Goal: Obtain resource: Download file/media

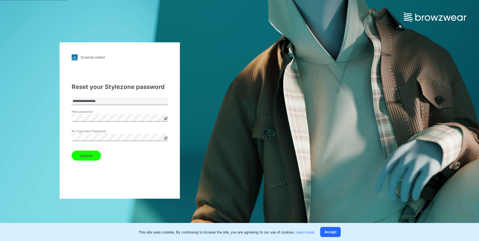
click at [97, 152] on button "Submit" at bounding box center [86, 156] width 29 height 10
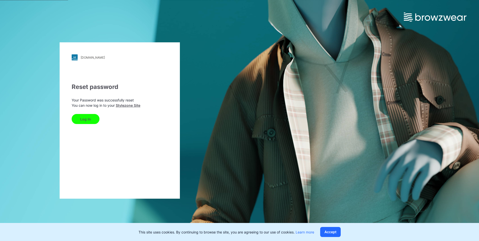
click at [85, 120] on button "Log In" at bounding box center [86, 119] width 28 height 10
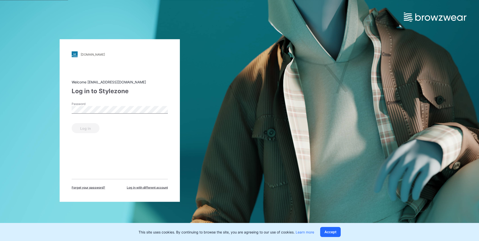
click at [114, 150] on div "Welcome [EMAIL_ADDRESS][DOMAIN_NAME] Log in to Stylezone Password Log in Forget…" at bounding box center [120, 134] width 96 height 111
click at [72, 123] on button "Log in" at bounding box center [86, 128] width 28 height 10
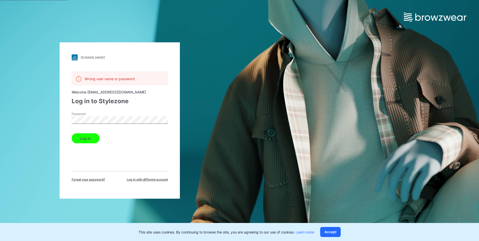
click at [68, 120] on div "[DOMAIN_NAME] Loading... Wrong user name or password Welcome [EMAIL_ADDRESS][DO…" at bounding box center [120, 120] width 120 height 156
click at [72, 133] on button "Log in" at bounding box center [86, 138] width 28 height 10
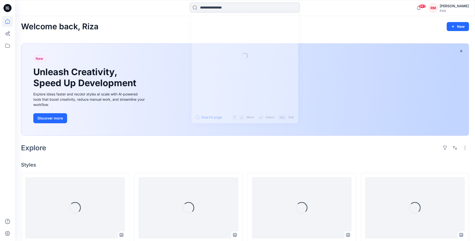
click at [218, 10] on input at bounding box center [245, 8] width 110 height 10
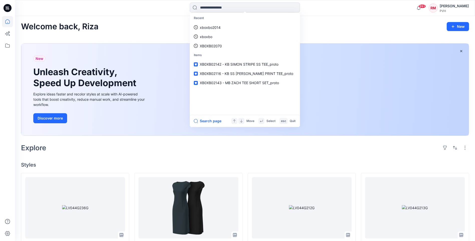
click at [462, 36] on div "Welcome back, Riza New New Unleash Creativity, Speed Up Development Explore ide…" at bounding box center [245, 242] width 460 height 453
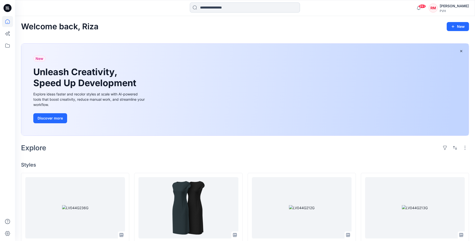
click at [252, 8] on input at bounding box center [245, 8] width 110 height 10
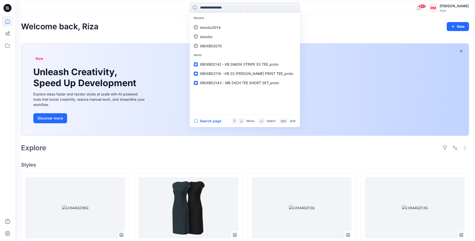
paste input "**********"
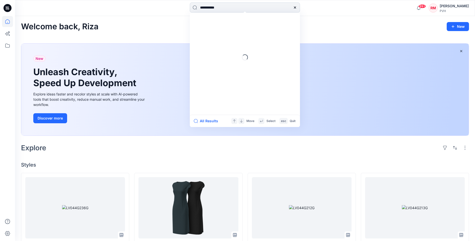
type input "**********"
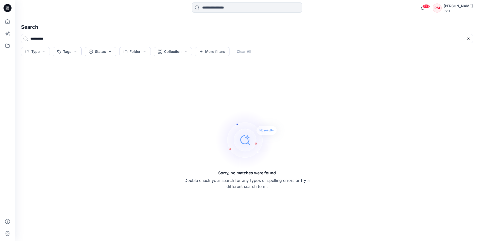
click at [235, 7] on input at bounding box center [247, 8] width 110 height 10
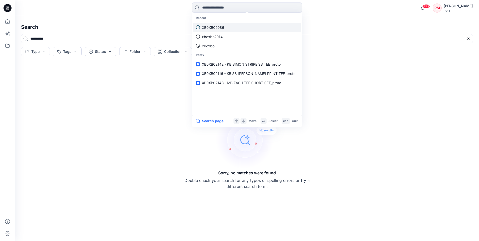
click at [220, 28] on p "XB0XB02086" at bounding box center [213, 27] width 22 height 5
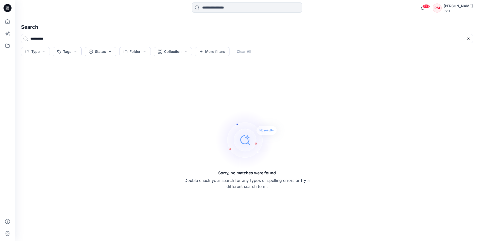
click at [278, 9] on input at bounding box center [247, 8] width 110 height 10
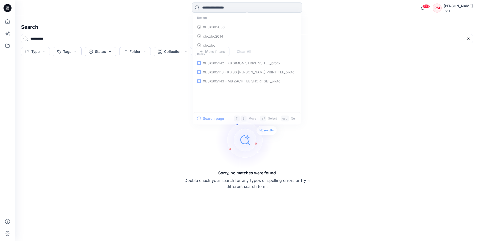
paste input "*****"
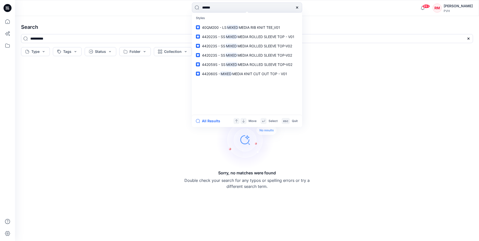
type input "*****"
click at [327, 89] on div "Sorry, no matches were found Double check your search for any typos or spelling…" at bounding box center [247, 149] width 460 height 175
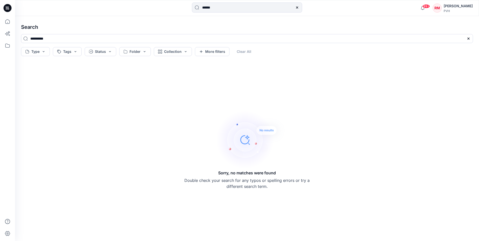
click at [124, 26] on h4 "Search" at bounding box center [247, 27] width 460 height 14
click at [297, 6] on icon at bounding box center [297, 8] width 4 height 4
click at [183, 82] on div "Sorry, no matches were found Double check your search for any typos or spelling…" at bounding box center [247, 149] width 460 height 175
click at [274, 62] on div "Sorry, no matches were found Double check your search for any typos or spelling…" at bounding box center [247, 149] width 460 height 175
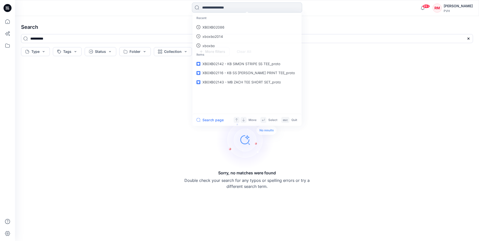
click at [233, 9] on input at bounding box center [247, 8] width 110 height 10
drag, startPoint x: 79, startPoint y: 34, endPoint x: 78, endPoint y: 36, distance: 3.1
click at [78, 36] on div "**********" at bounding box center [247, 128] width 464 height 225
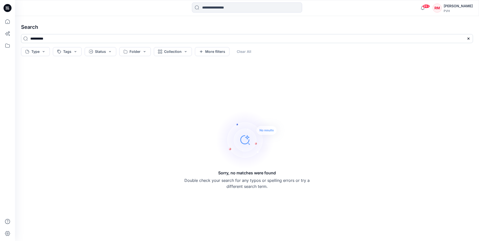
drag, startPoint x: 76, startPoint y: 40, endPoint x: 29, endPoint y: 37, distance: 46.4
click at [29, 37] on input "**********" at bounding box center [247, 38] width 452 height 9
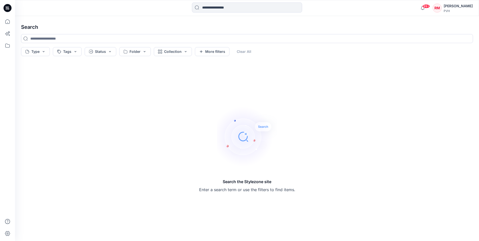
click at [61, 24] on h4 "Search" at bounding box center [247, 27] width 460 height 14
click at [413, 24] on h4 "Search" at bounding box center [247, 27] width 460 height 14
click at [362, 24] on h4 "Search" at bounding box center [247, 27] width 460 height 14
click at [328, 23] on h4 "Search" at bounding box center [247, 27] width 460 height 14
click at [328, 27] on h4 "Search" at bounding box center [247, 27] width 460 height 14
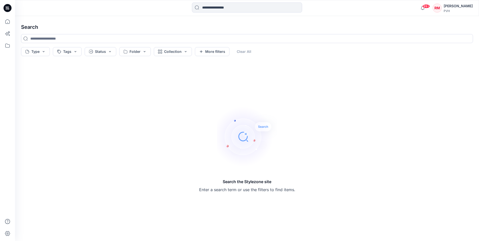
click at [209, 27] on h4 "Search" at bounding box center [247, 27] width 460 height 14
click at [97, 84] on div "Search the Stylezone site Enter a search term or use the filters to find items." at bounding box center [247, 149] width 460 height 175
click at [185, 51] on button "Collection" at bounding box center [173, 51] width 38 height 9
click at [144, 30] on h4 "Search" at bounding box center [247, 27] width 460 height 14
click at [45, 53] on button "Type" at bounding box center [35, 51] width 29 height 9
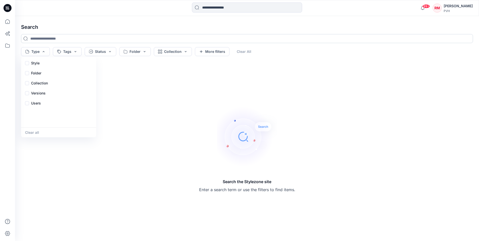
click at [90, 34] on input at bounding box center [247, 38] width 452 height 9
click at [184, 51] on button "Collection" at bounding box center [173, 51] width 38 height 9
click at [95, 85] on div "Search the Stylezone site Enter a search term or use the filters to find items." at bounding box center [247, 149] width 460 height 175
click at [91, 84] on div "Search the Stylezone site Enter a search term or use the filters to find items." at bounding box center [247, 149] width 460 height 175
click at [142, 103] on div "Search the Stylezone site Enter a search term or use the filters to find items." at bounding box center [247, 149] width 460 height 175
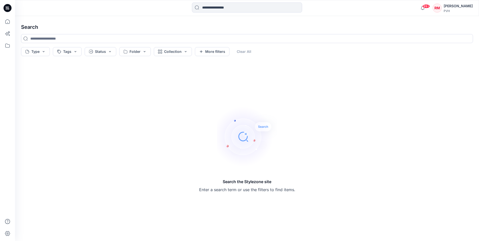
drag, startPoint x: 168, startPoint y: 106, endPoint x: 187, endPoint y: 111, distance: 20.3
click at [183, 110] on div "Search the Stylezone site Enter a search term or use the filters to find items." at bounding box center [247, 149] width 460 height 175
drag, startPoint x: 199, startPoint y: 117, endPoint x: 437, endPoint y: 73, distance: 242.1
click at [245, 113] on div "Search the Stylezone site Enter a search term or use the filters to find items." at bounding box center [247, 149] width 460 height 175
click at [457, 6] on div "[PERSON_NAME]" at bounding box center [458, 6] width 29 height 6
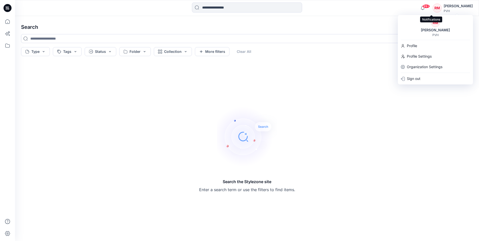
click at [430, 7] on span "99+" at bounding box center [427, 6] width 8 height 4
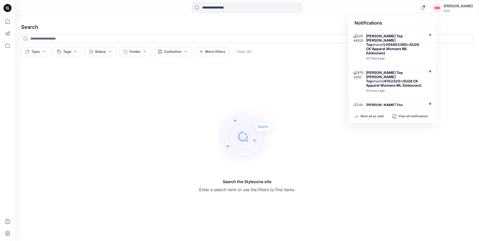
click at [269, 85] on div "Search the Stylezone site Enter a search term or use the filters to find items." at bounding box center [247, 149] width 460 height 175
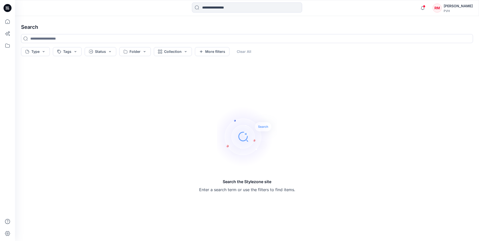
click at [273, 85] on div "Search the Stylezone site Enter a search term or use the filters to find items." at bounding box center [247, 149] width 460 height 175
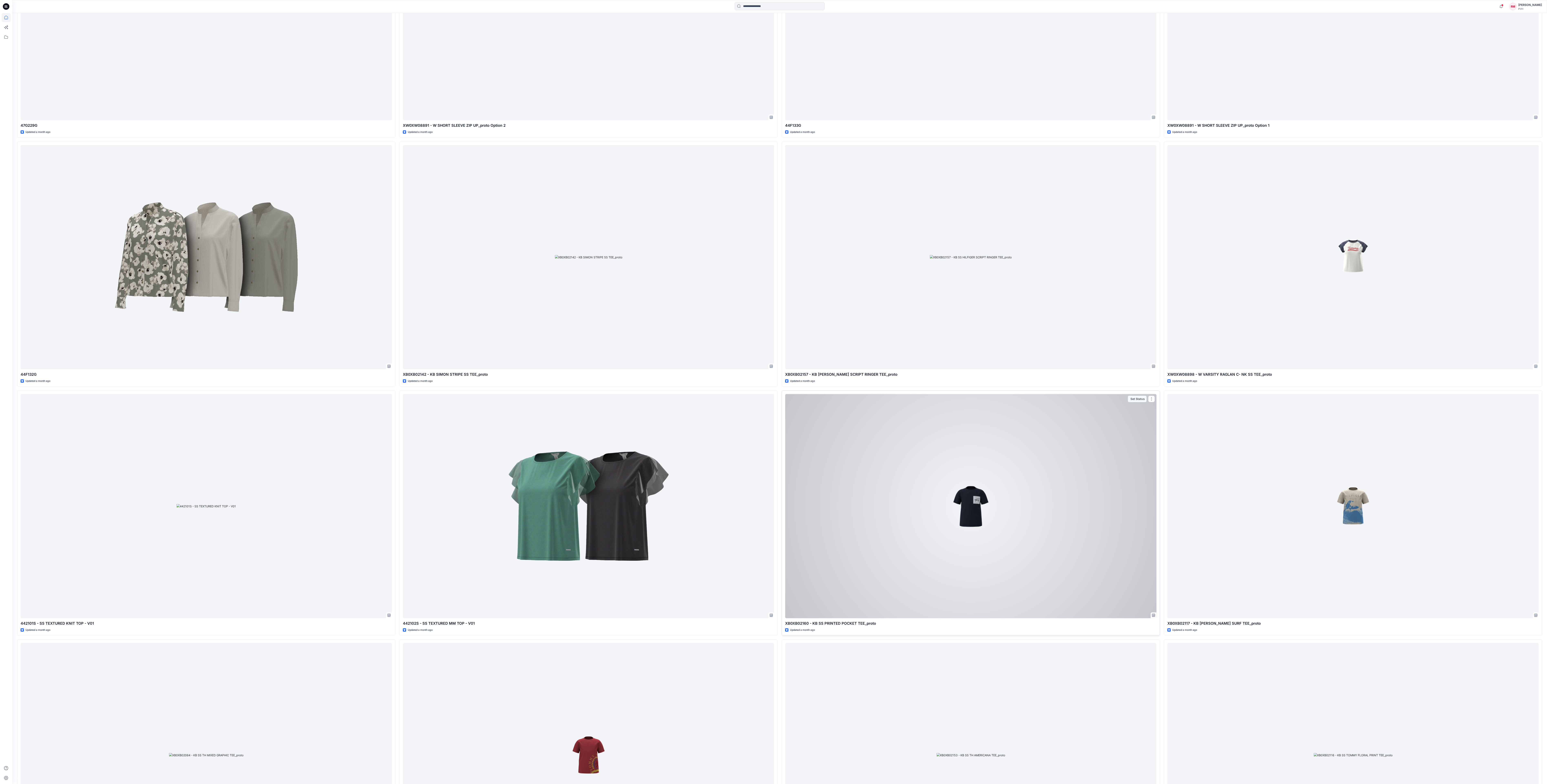
scroll to position [25498, 0]
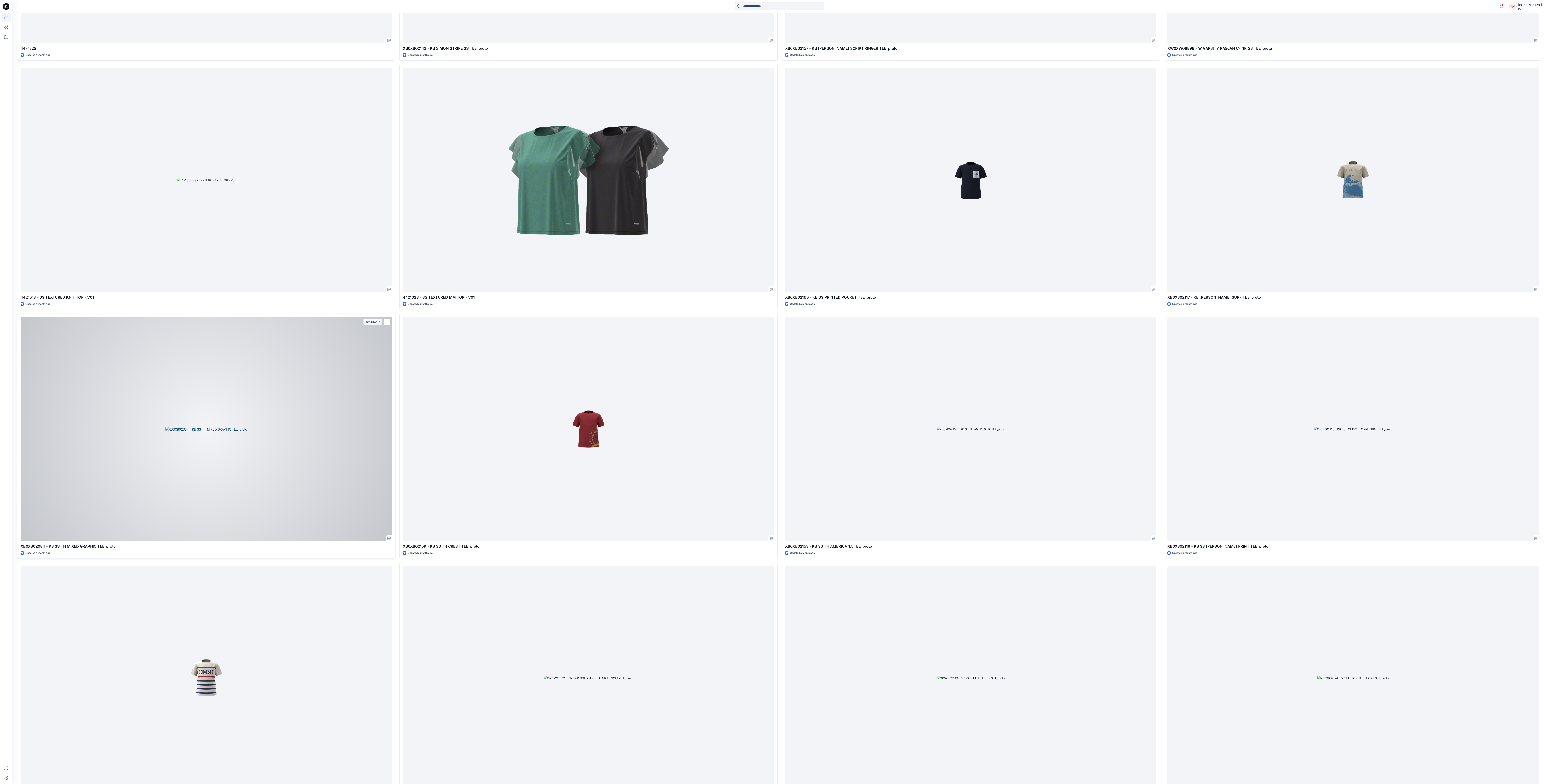
click at [255, 196] on div at bounding box center [206, 429] width 371 height 224
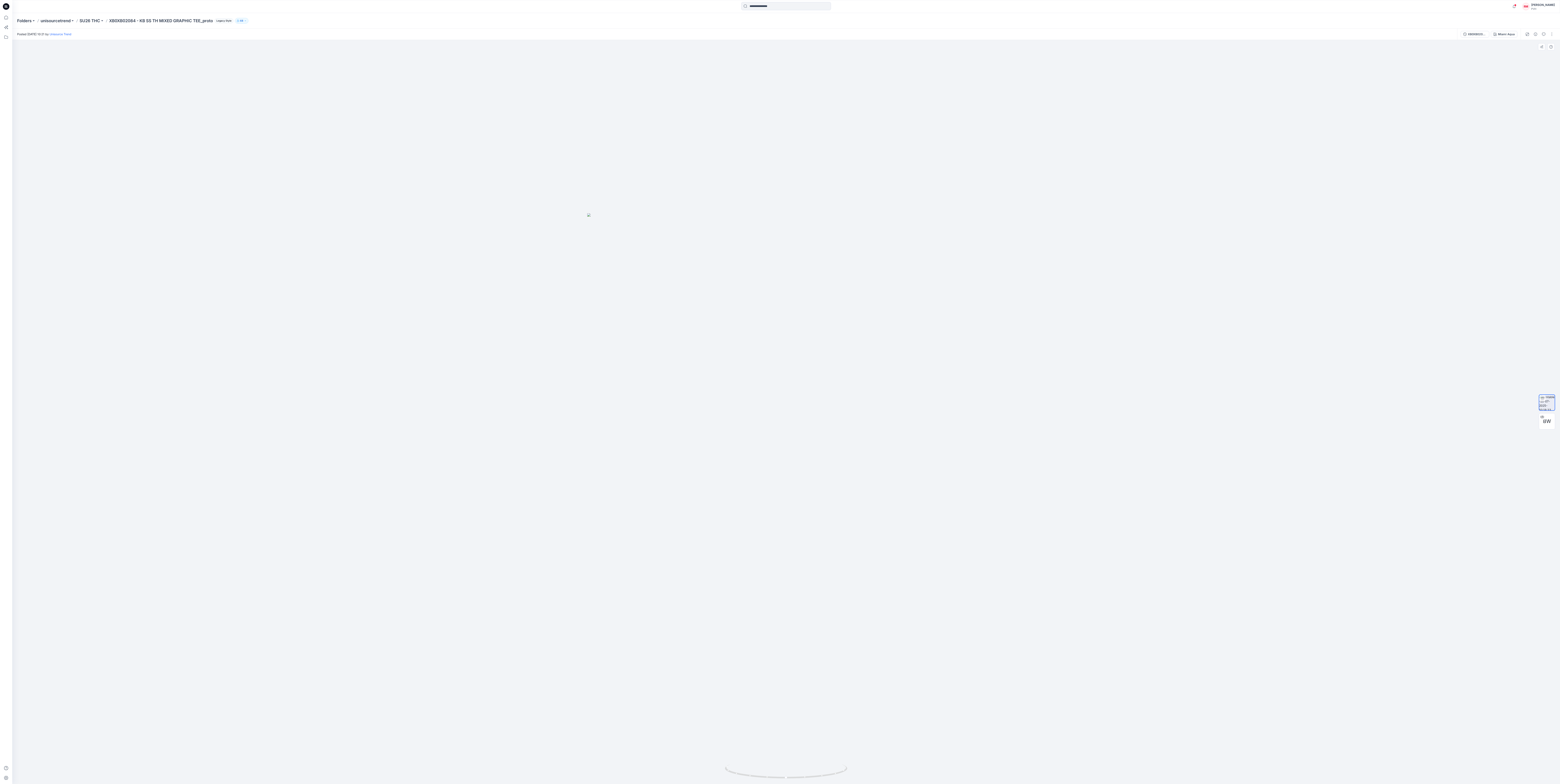
click at [254, 153] on div at bounding box center [786, 412] width 1548 height 744
click at [390, 196] on div at bounding box center [786, 412] width 1548 height 744
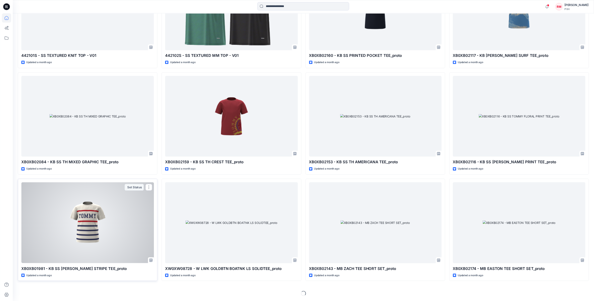
scroll to position [11471, 0]
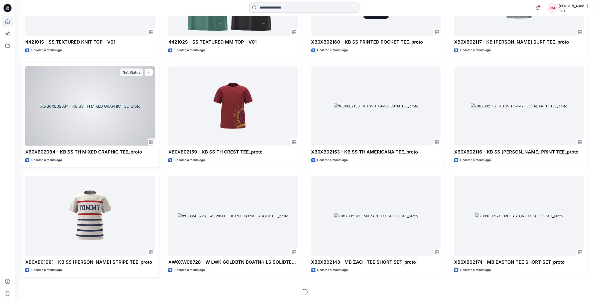
click at [135, 122] on div at bounding box center [90, 105] width 130 height 79
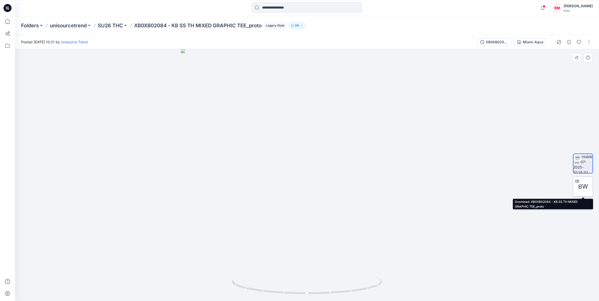
click at [479, 190] on span "BW" at bounding box center [583, 186] width 10 height 9
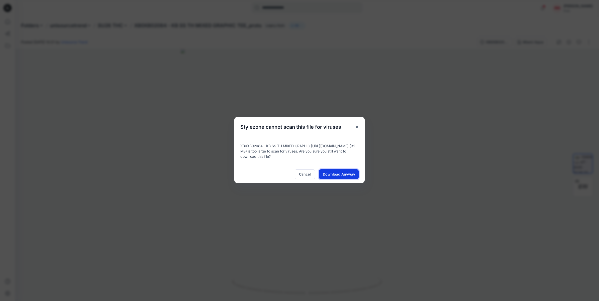
click at [344, 174] on span "Download Anyway" at bounding box center [339, 174] width 32 height 5
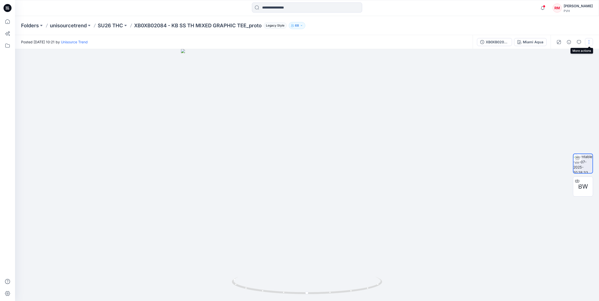
click at [479, 43] on button "button" at bounding box center [589, 42] width 8 height 8
click at [479, 122] on div "BW" at bounding box center [583, 175] width 20 height 125
click at [479, 44] on button "button" at bounding box center [579, 42] width 8 height 8
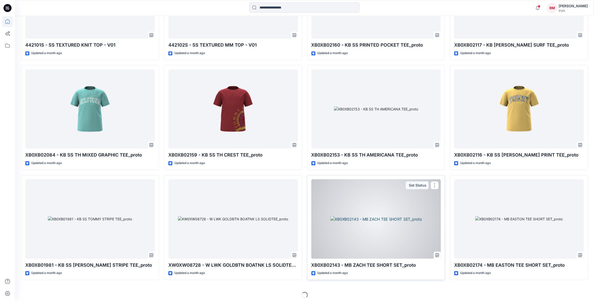
scroll to position [11409, 0]
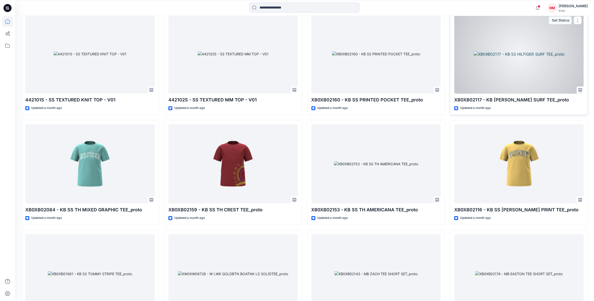
click at [479, 78] on div at bounding box center [519, 53] width 130 height 79
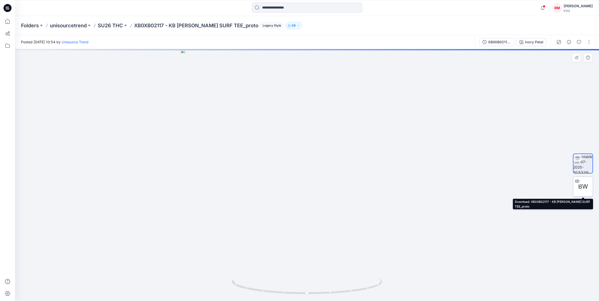
click at [479, 183] on span "BW" at bounding box center [583, 186] width 10 height 9
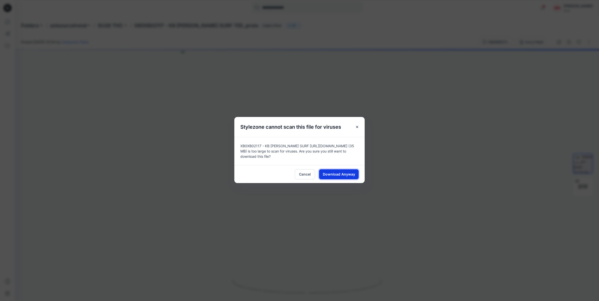
click at [350, 175] on span "Download Anyway" at bounding box center [339, 174] width 32 height 5
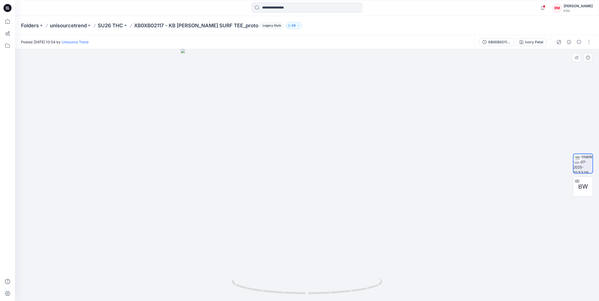
click at [479, 95] on div at bounding box center [307, 175] width 584 height 252
click at [479, 42] on icon "button" at bounding box center [579, 42] width 2 height 0
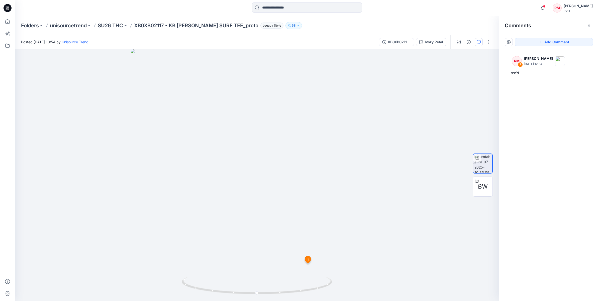
click at [479, 122] on div "RM 1 [PERSON_NAME] [DATE] 12:54 rec'd" at bounding box center [549, 166] width 100 height 234
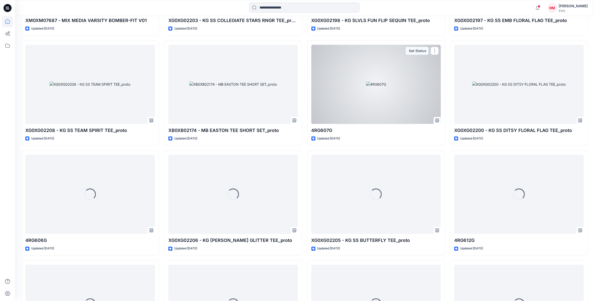
scroll to position [14396, 0]
